Goal: Navigation & Orientation: Find specific page/section

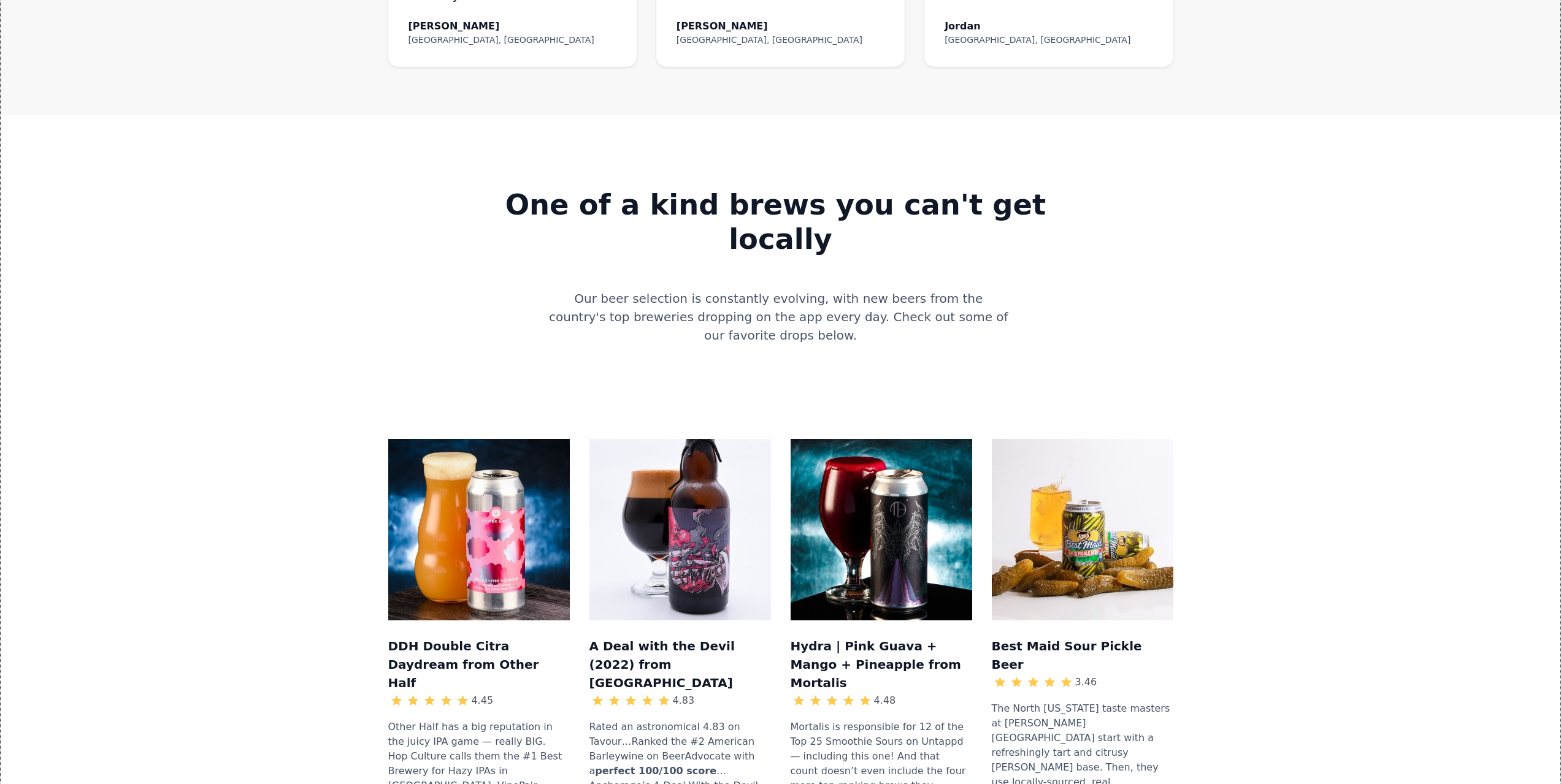
scroll to position [1165, 0]
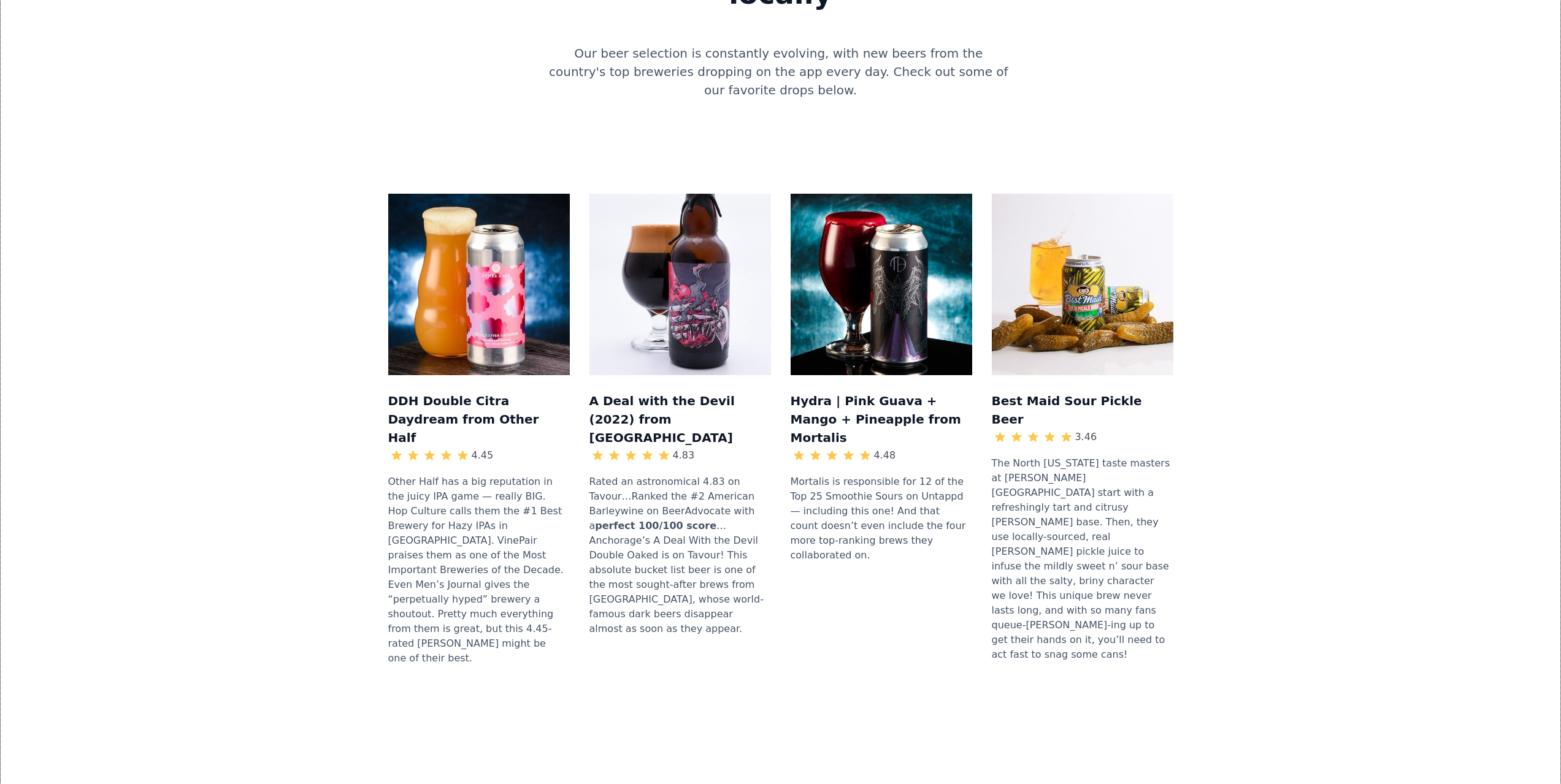
click at [675, 194] on img at bounding box center [680, 285] width 182 height 182
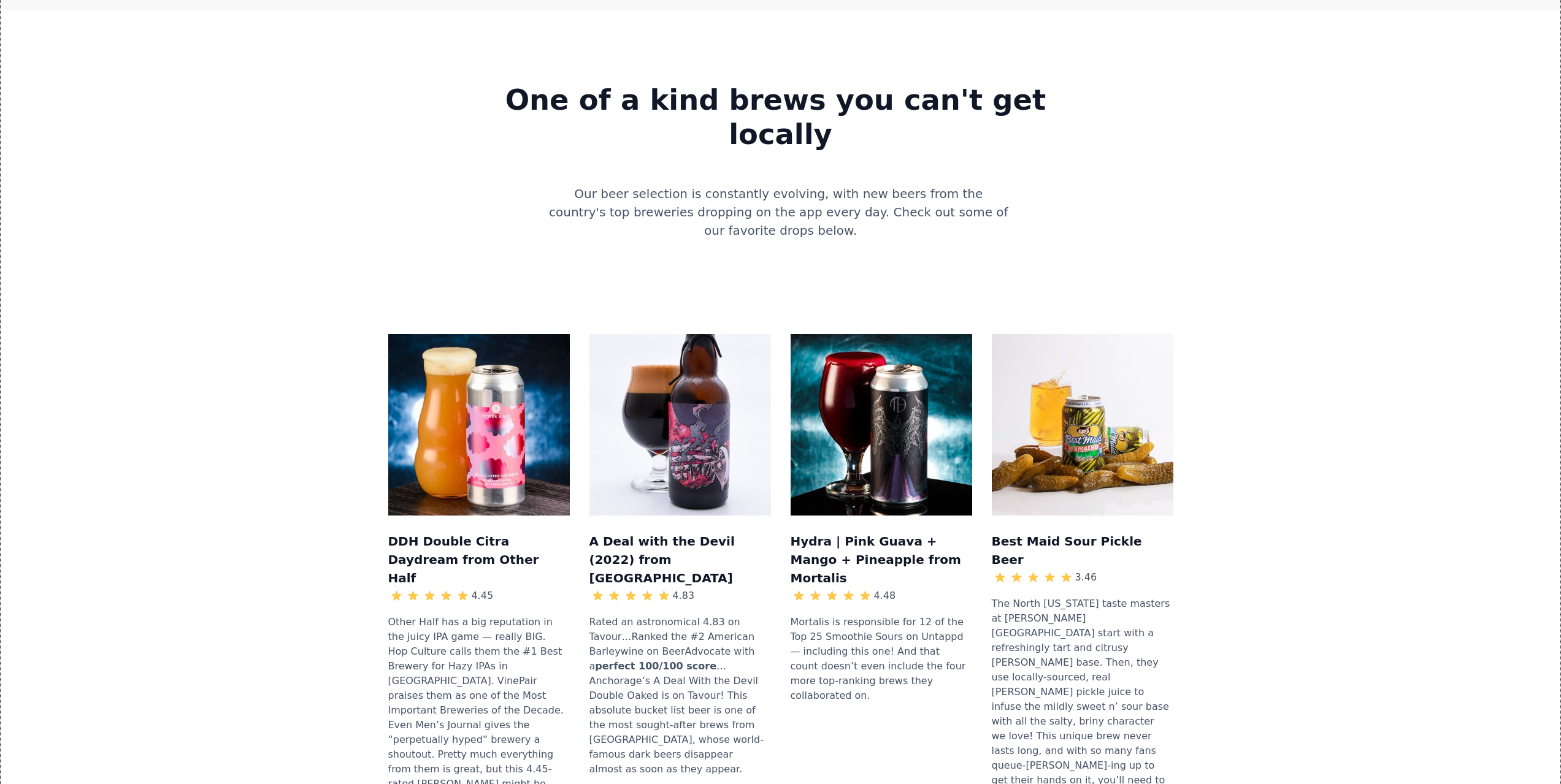
scroll to position [1104, 0]
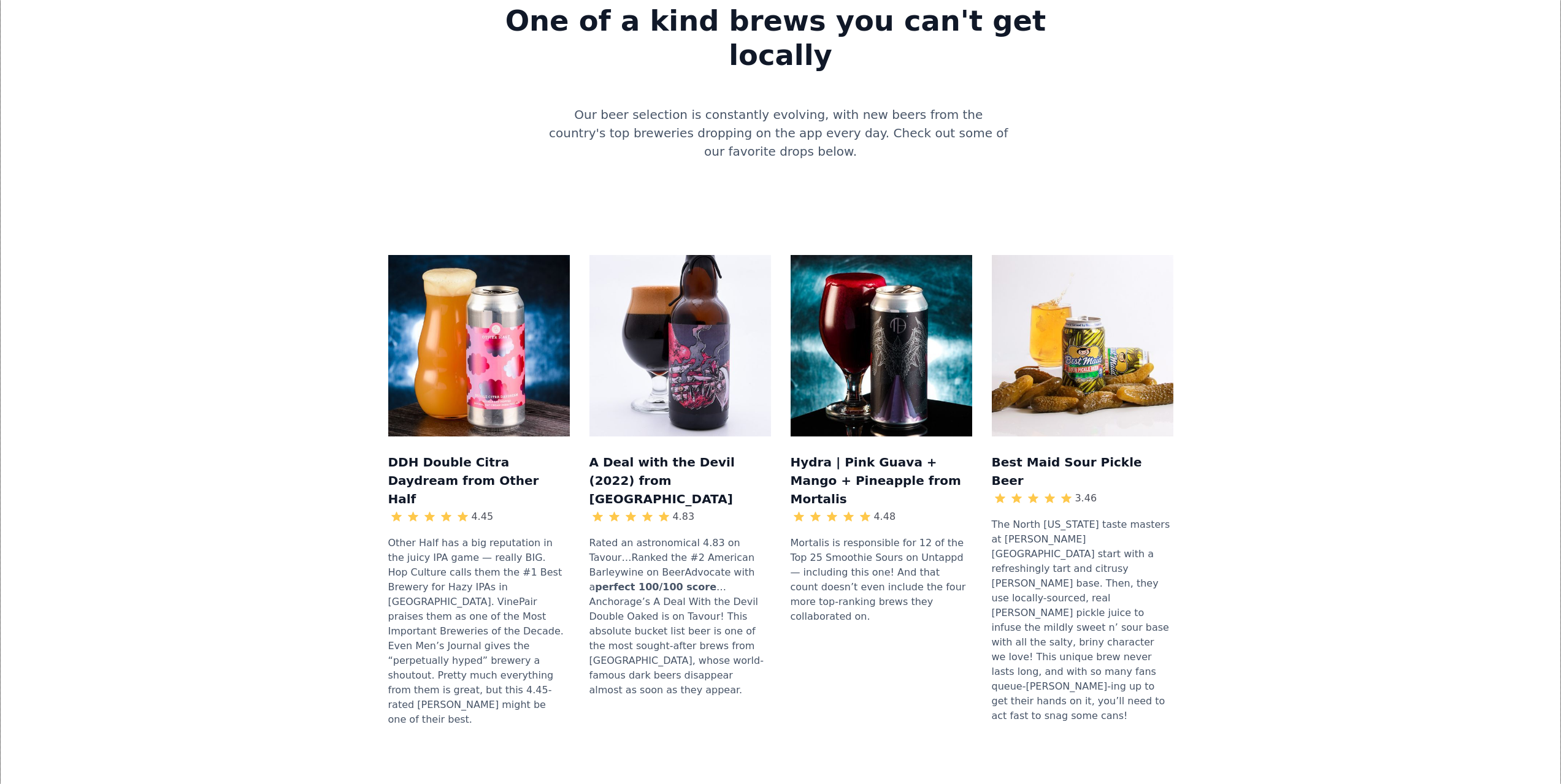
click at [1155, 255] on img at bounding box center [1083, 346] width 182 height 182
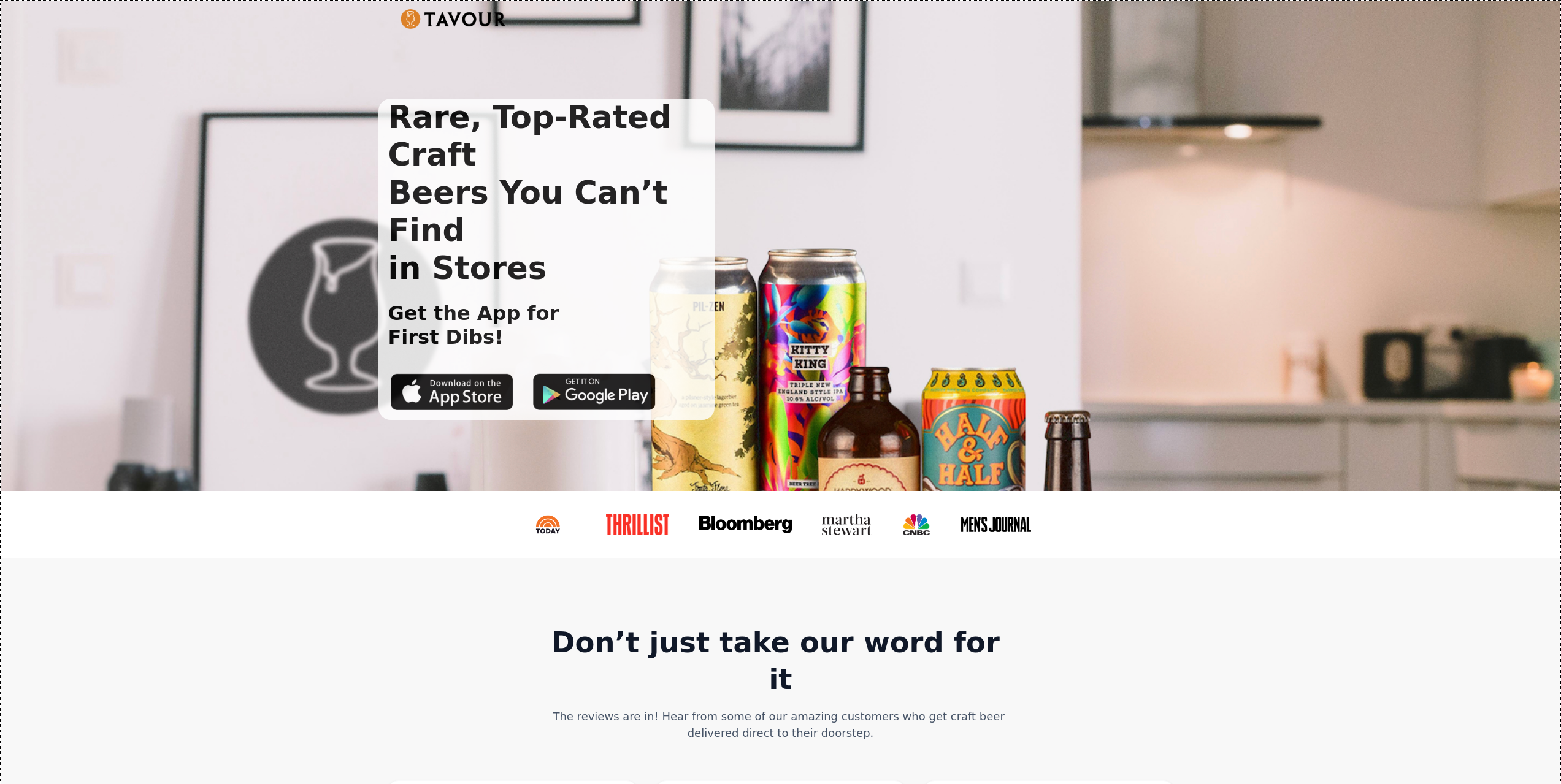
scroll to position [307, 0]
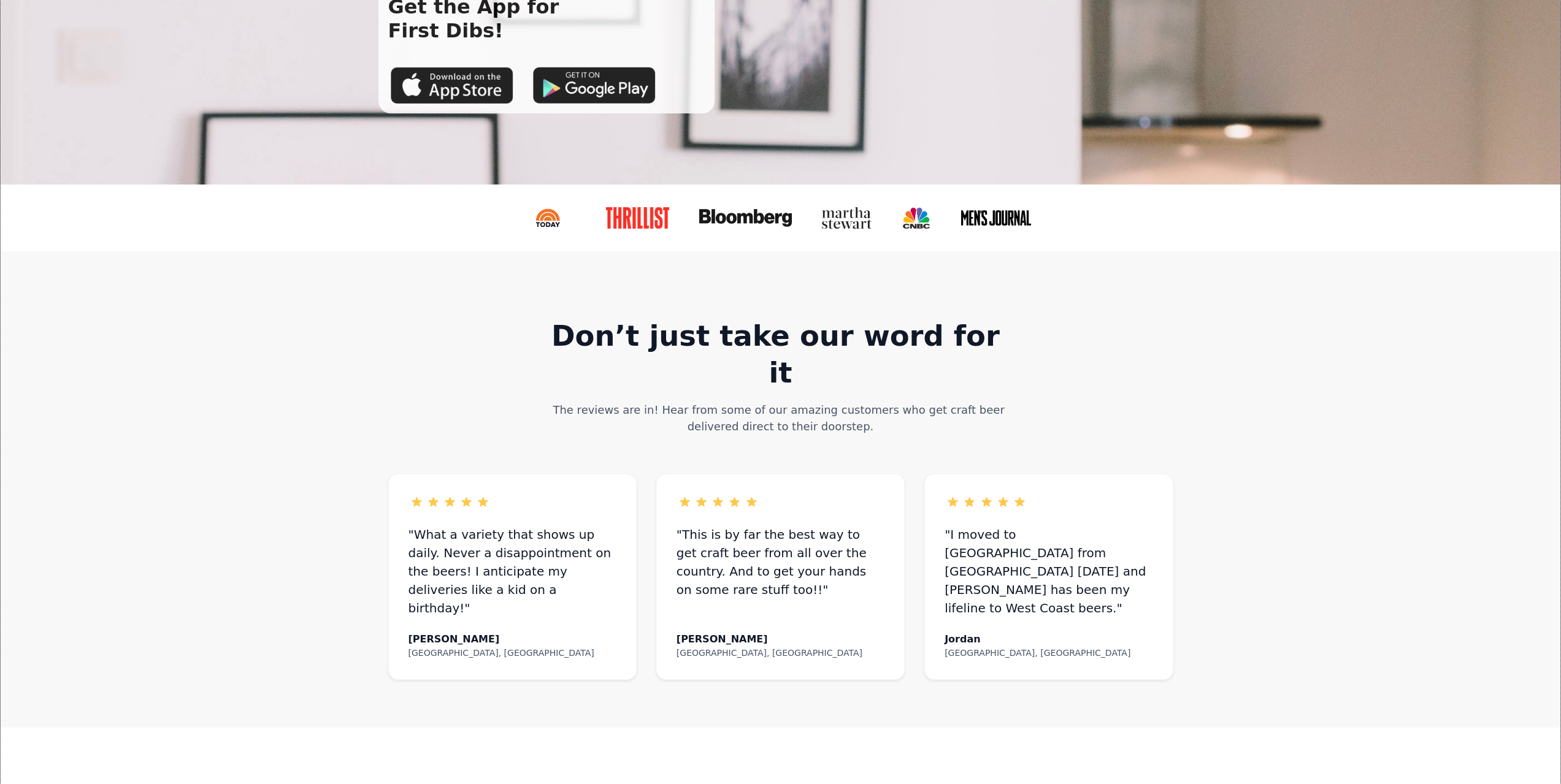
click at [737, 219] on img at bounding box center [745, 217] width 93 height 17
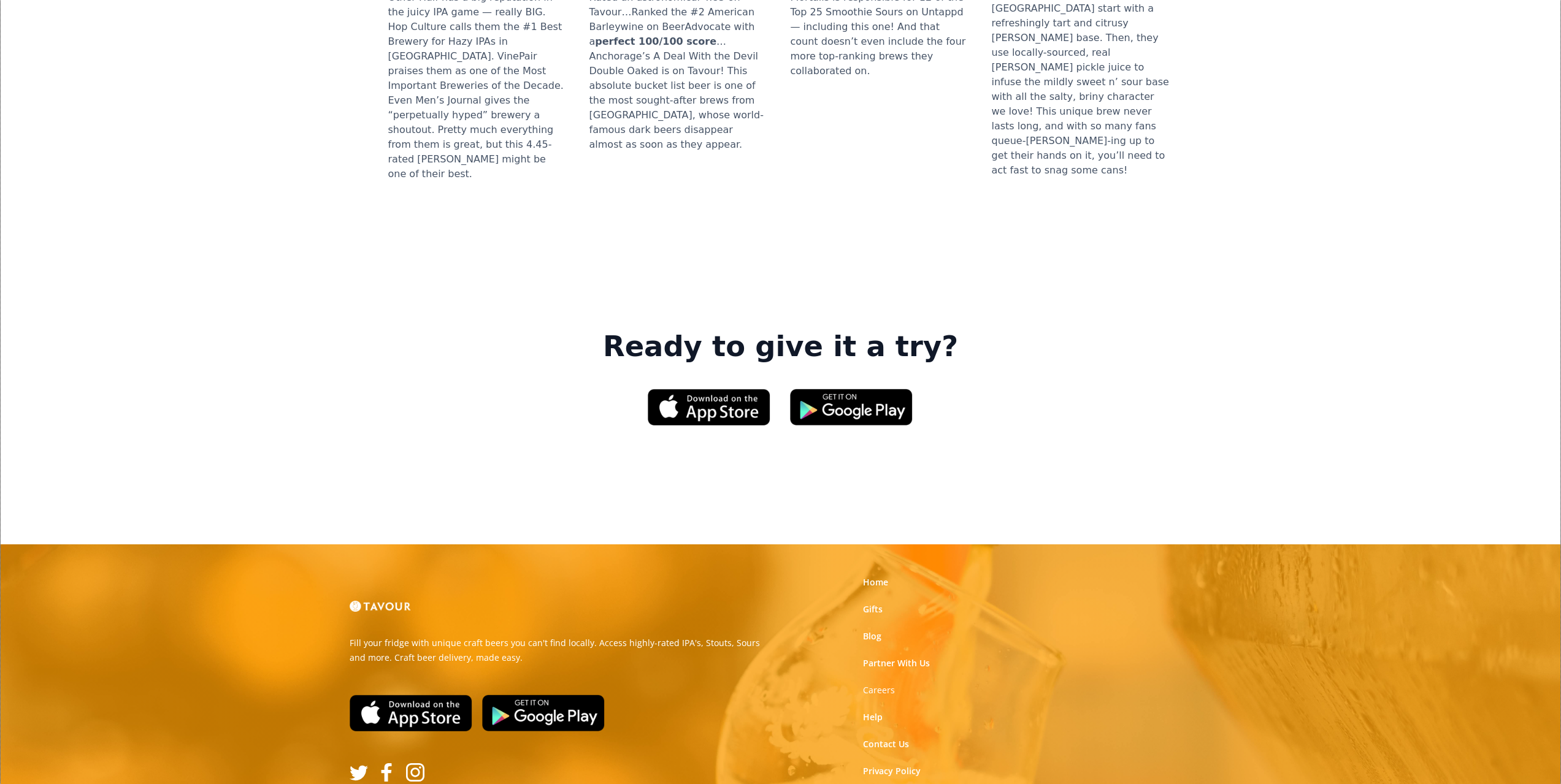
scroll to position [1657, 0]
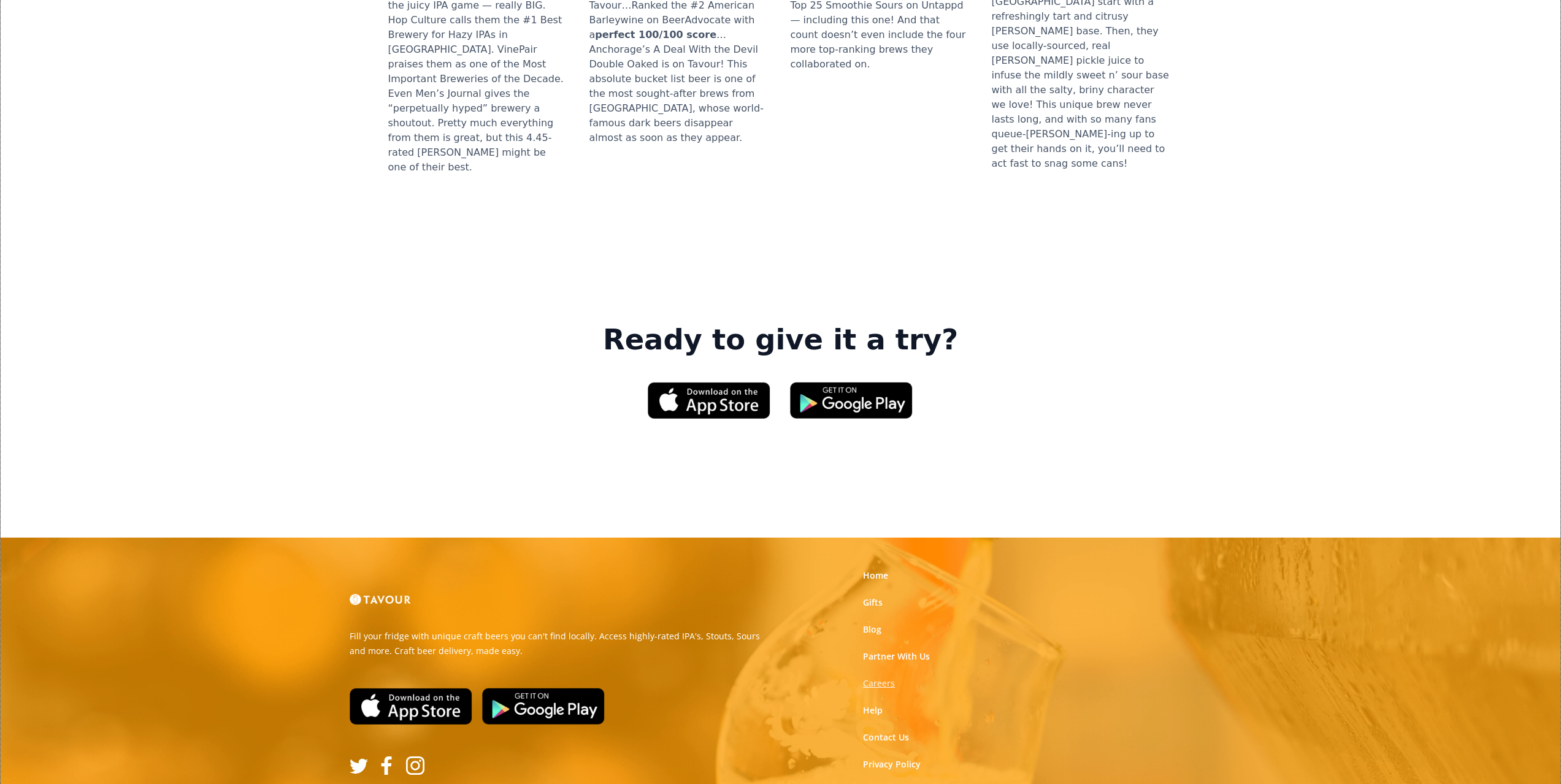
drag, startPoint x: 863, startPoint y: 516, endPoint x: 871, endPoint y: 518, distance: 8.2
click at [863, 562] on div "Home Gifts Blog Partner With Us Careers Help Contact Us Privacy Policy Terms of…" at bounding box center [927, 683] width 147 height 243
click at [884, 678] on link "Careers" at bounding box center [879, 684] width 32 height 12
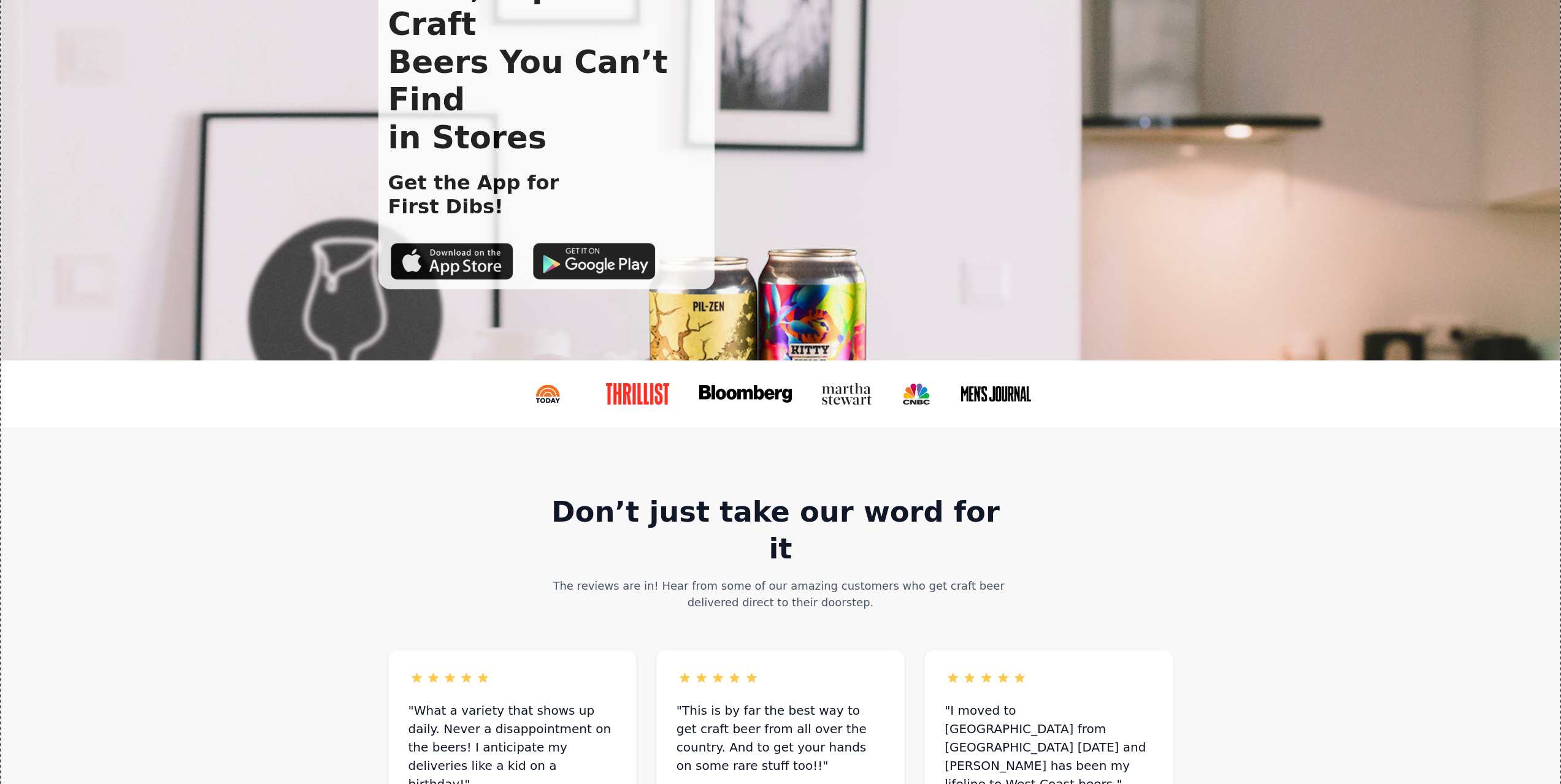
scroll to position [0, 0]
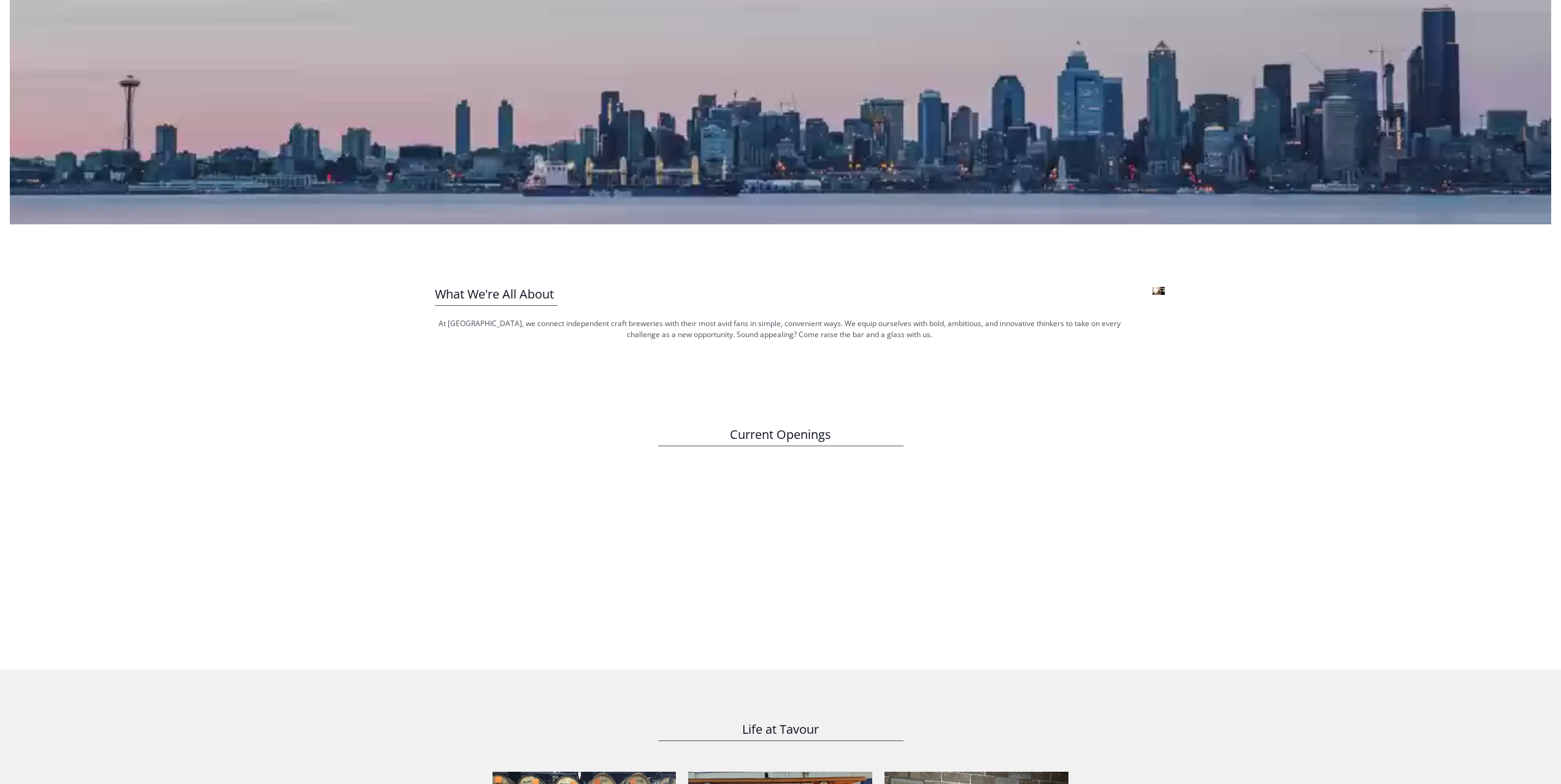
scroll to position [368, 0]
